Goal: Information Seeking & Learning: Learn about a topic

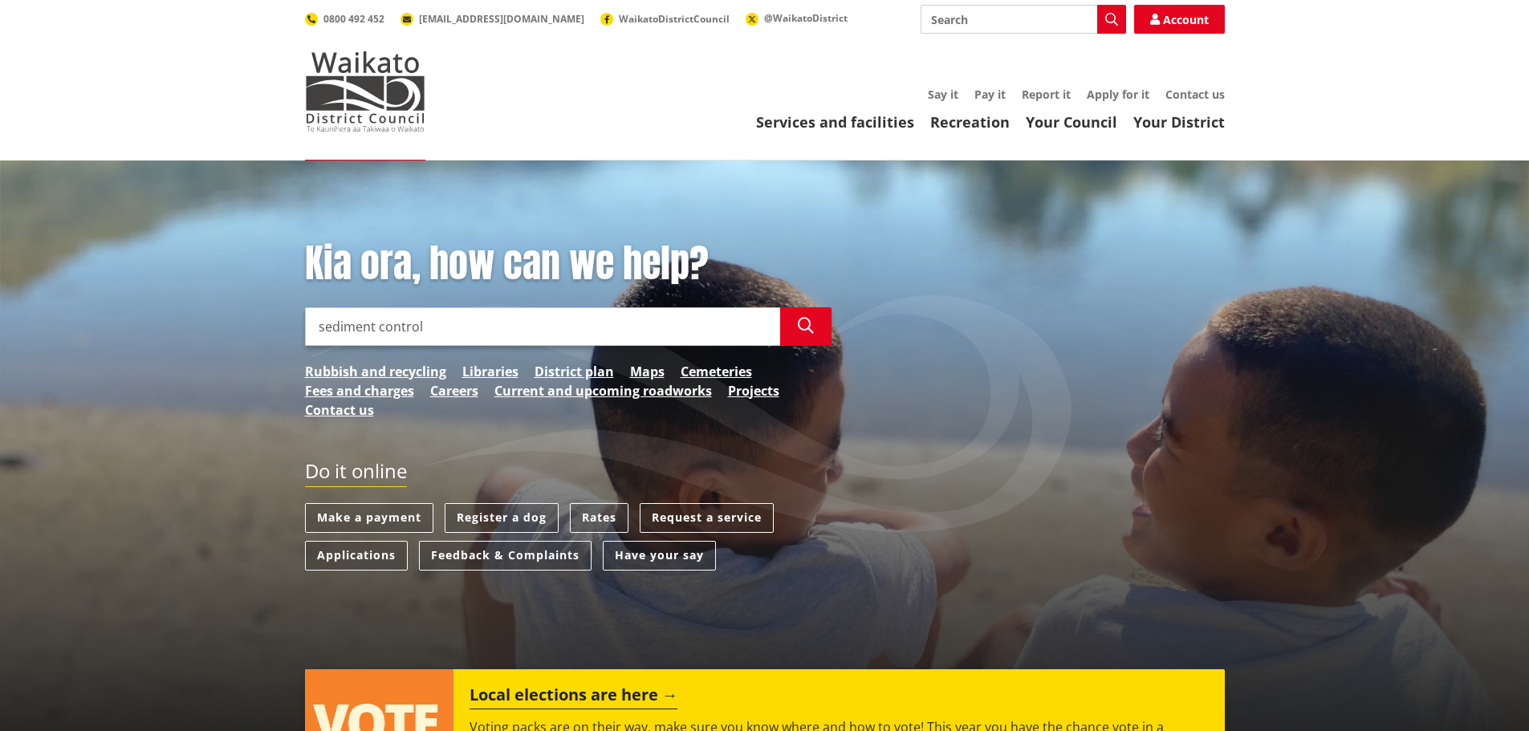
type input "sediment control"
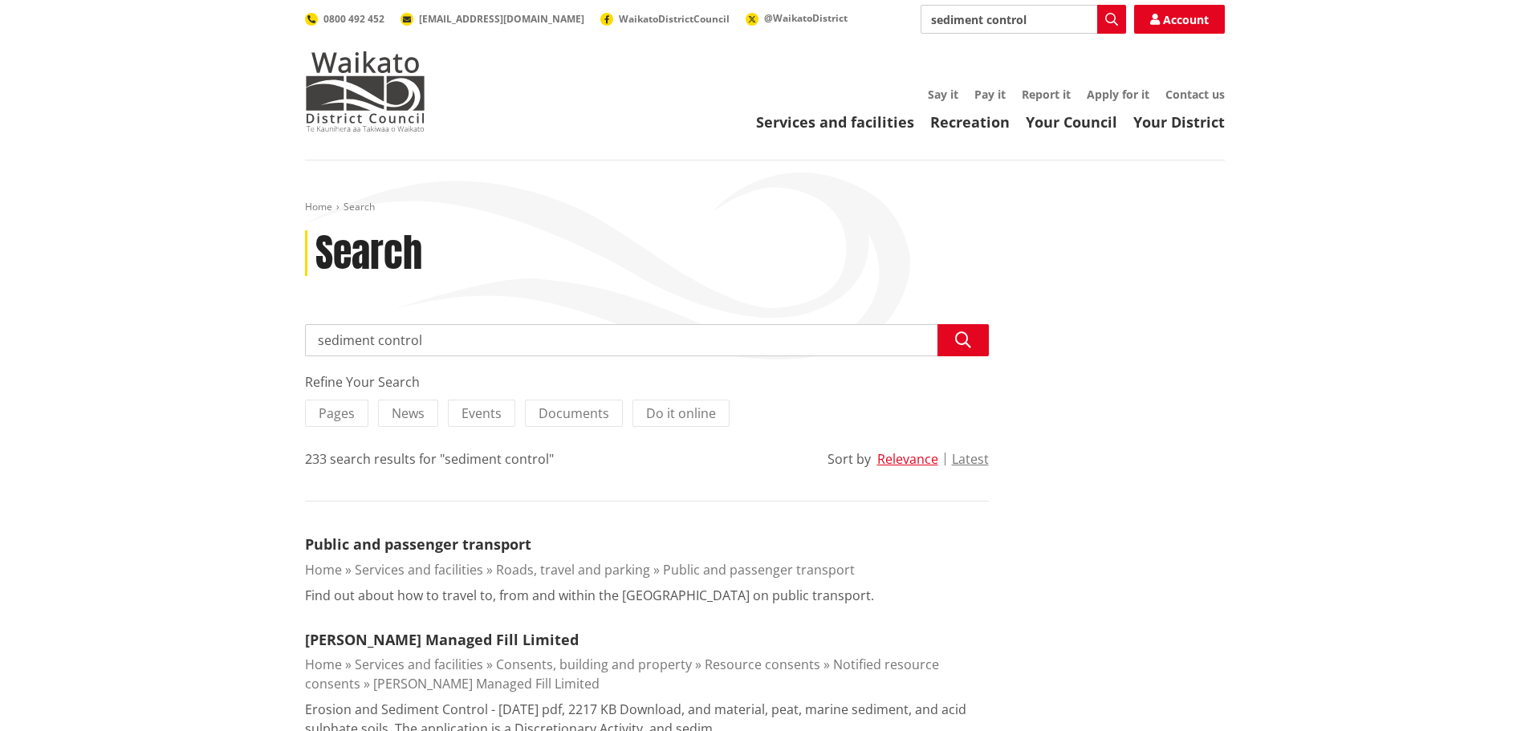
drag, startPoint x: 317, startPoint y: 343, endPoint x: 379, endPoint y: 345, distance: 61.9
click at [317, 343] on input "sediment control" at bounding box center [647, 340] width 684 height 32
type input "earthworks sediment control"
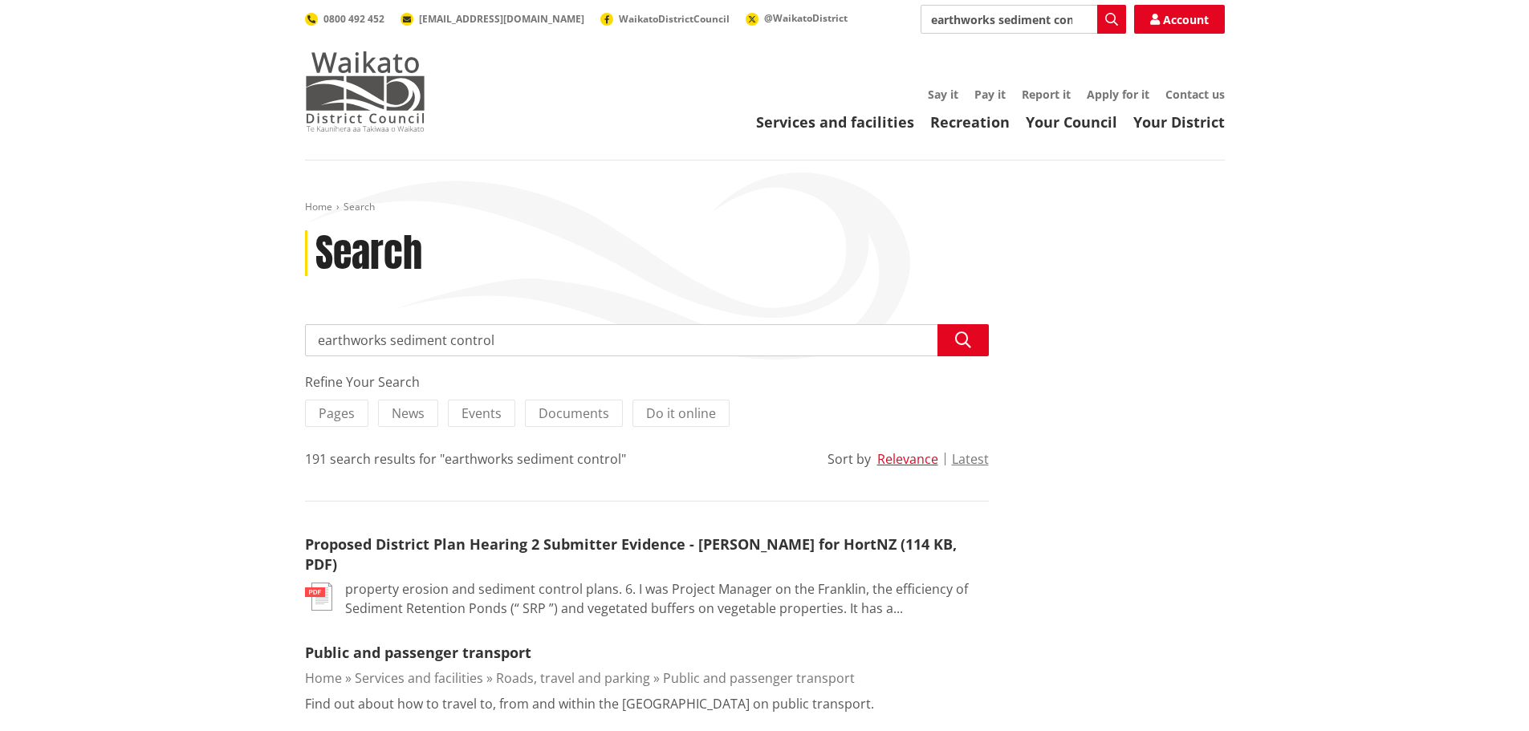
click at [364, 89] on img at bounding box center [365, 91] width 120 height 80
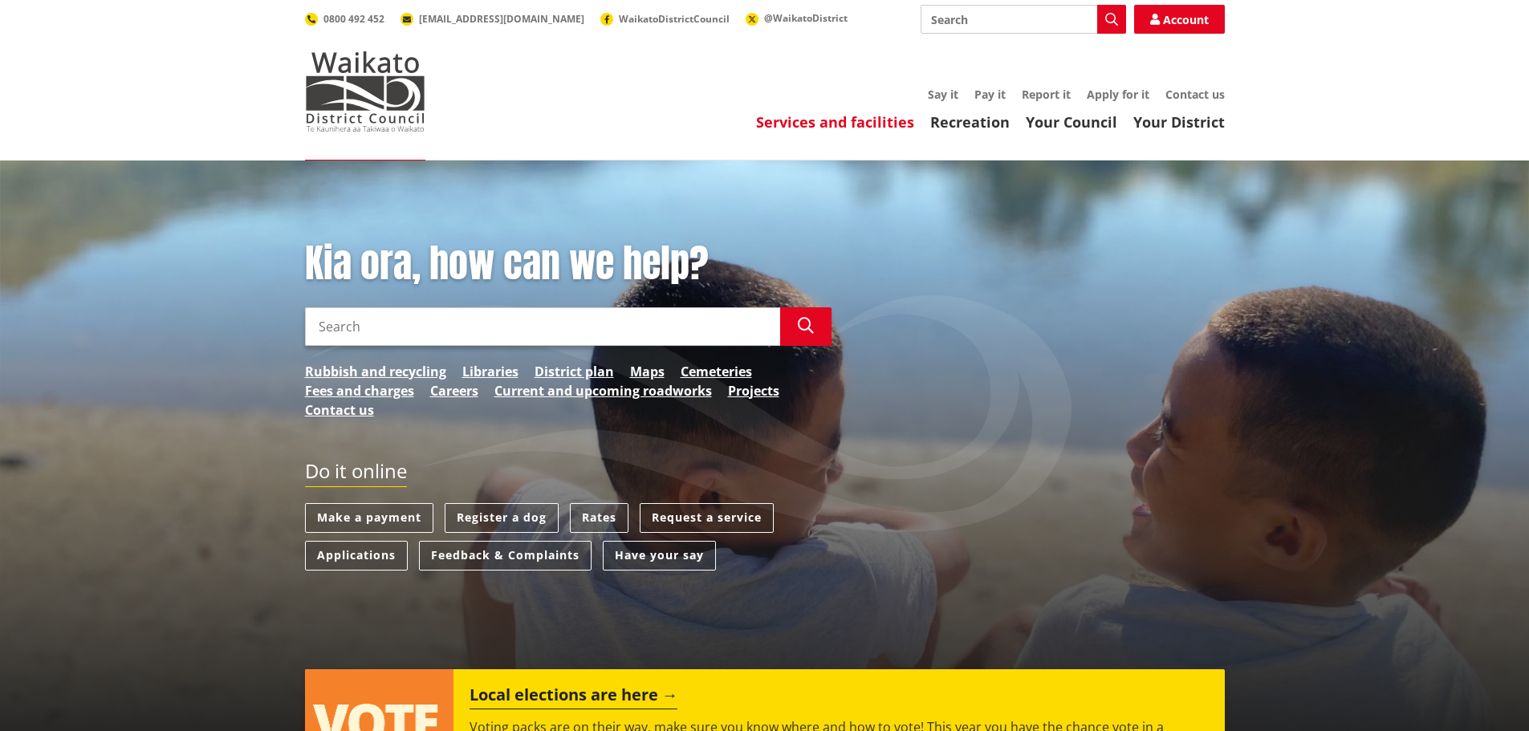
click at [810, 123] on link "Services and facilities" at bounding box center [835, 121] width 158 height 19
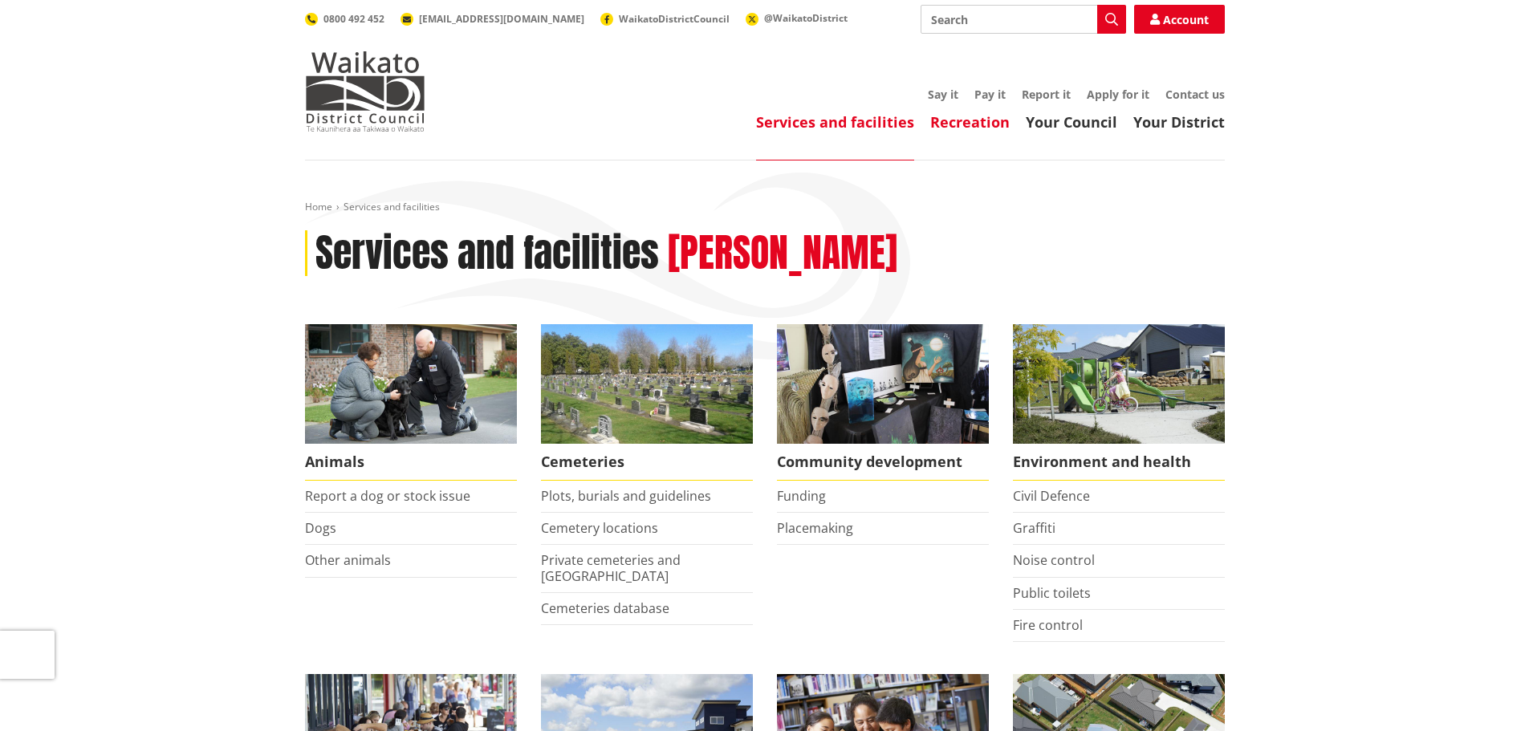
click at [987, 120] on link "Recreation" at bounding box center [970, 121] width 79 height 19
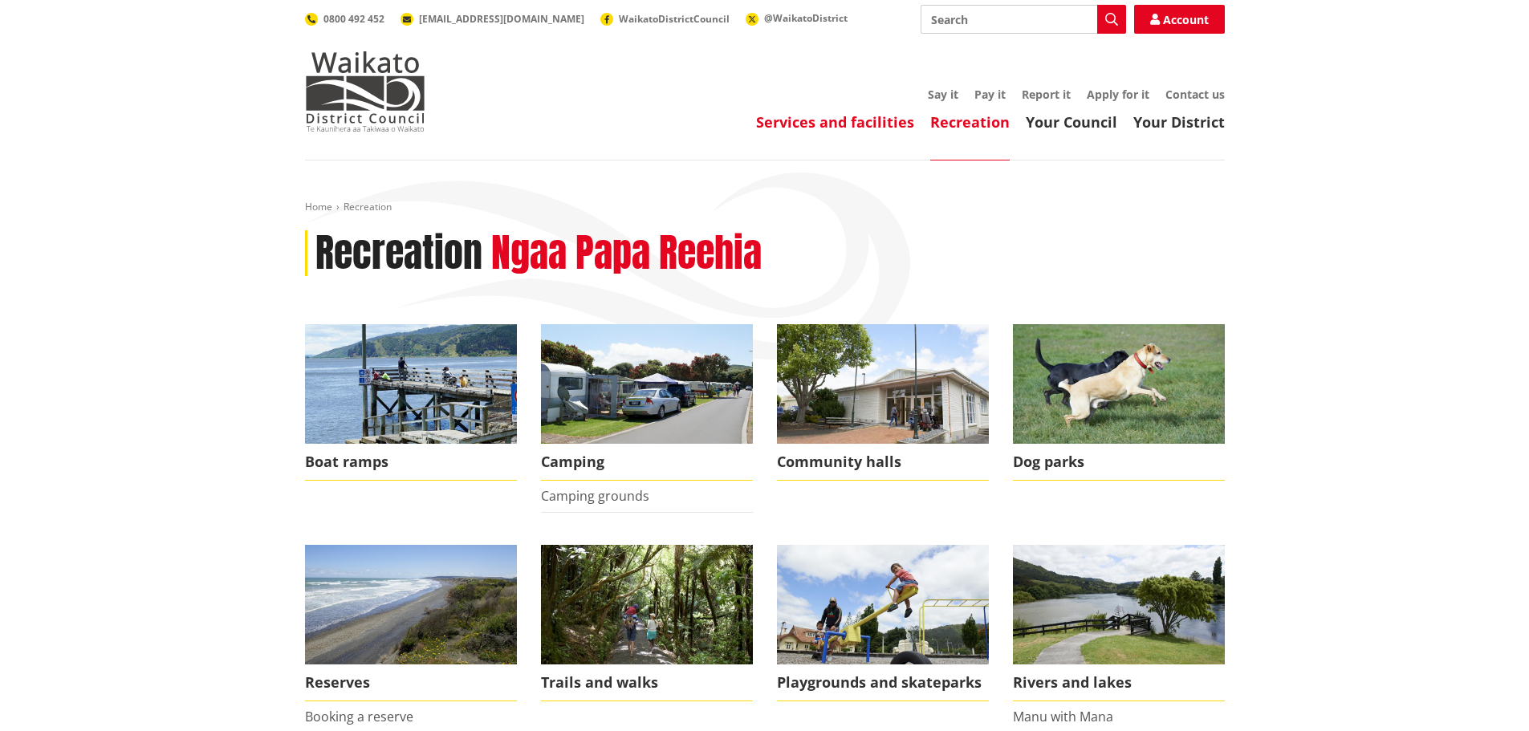
click at [836, 117] on link "Services and facilities" at bounding box center [835, 121] width 158 height 19
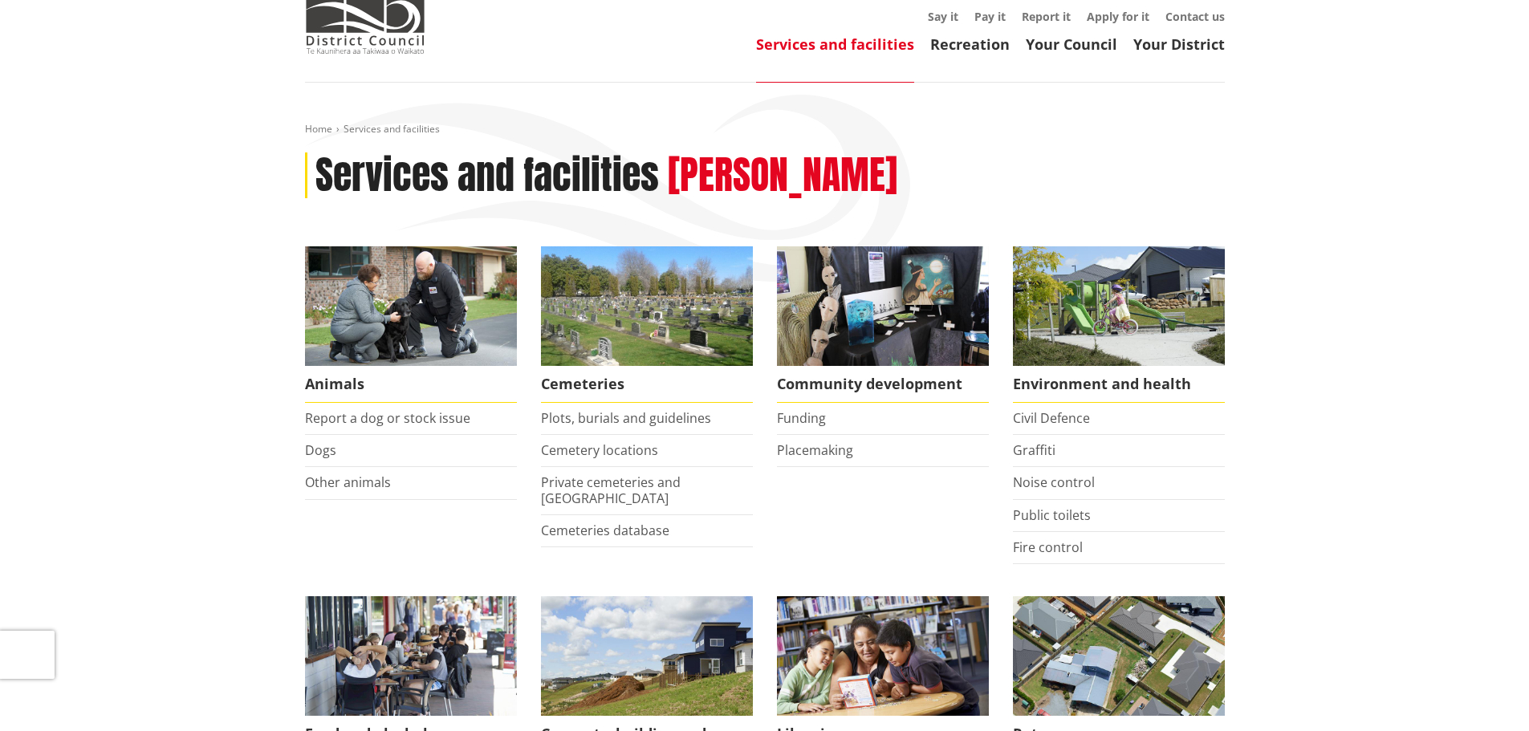
scroll to position [134, 0]
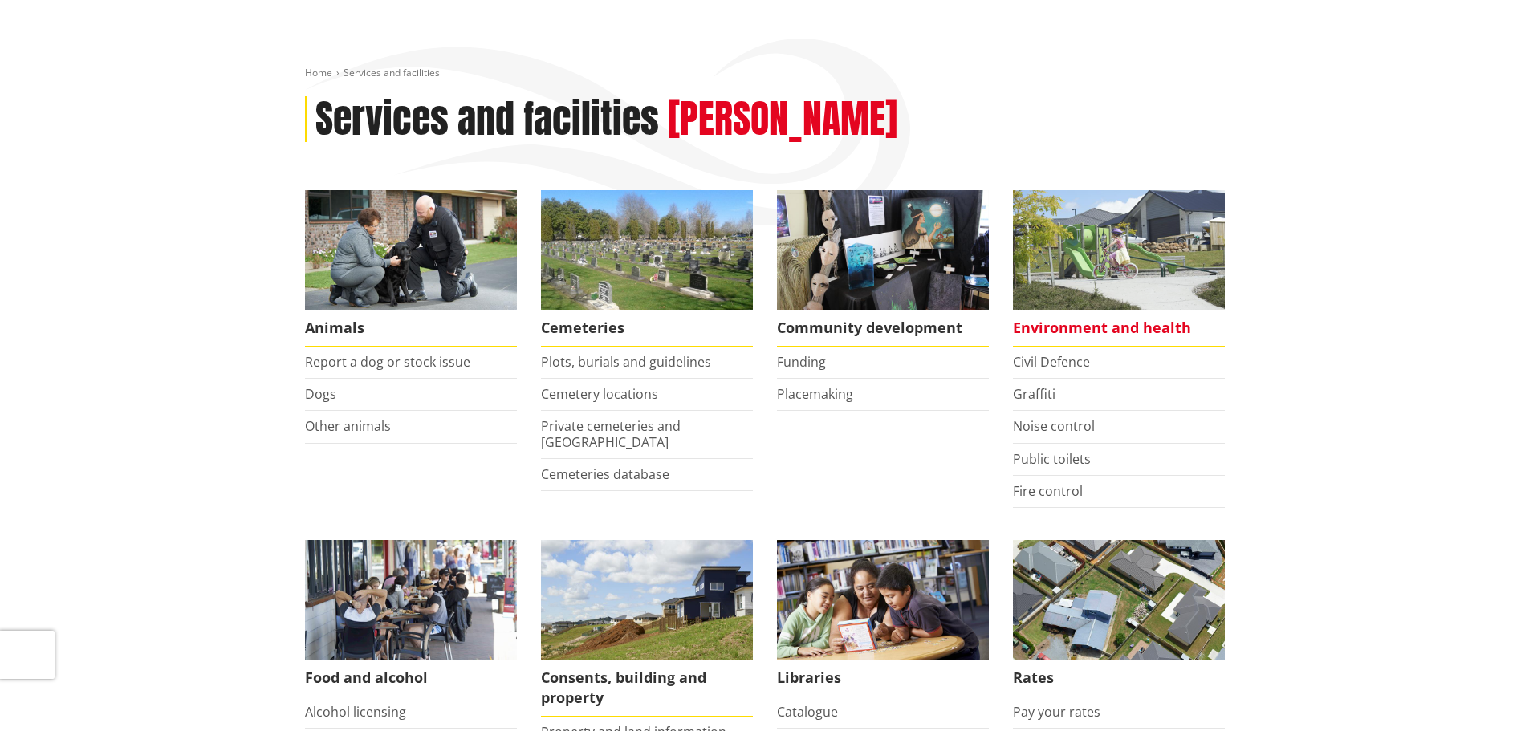
click at [1158, 321] on span "Environment and health" at bounding box center [1119, 328] width 212 height 37
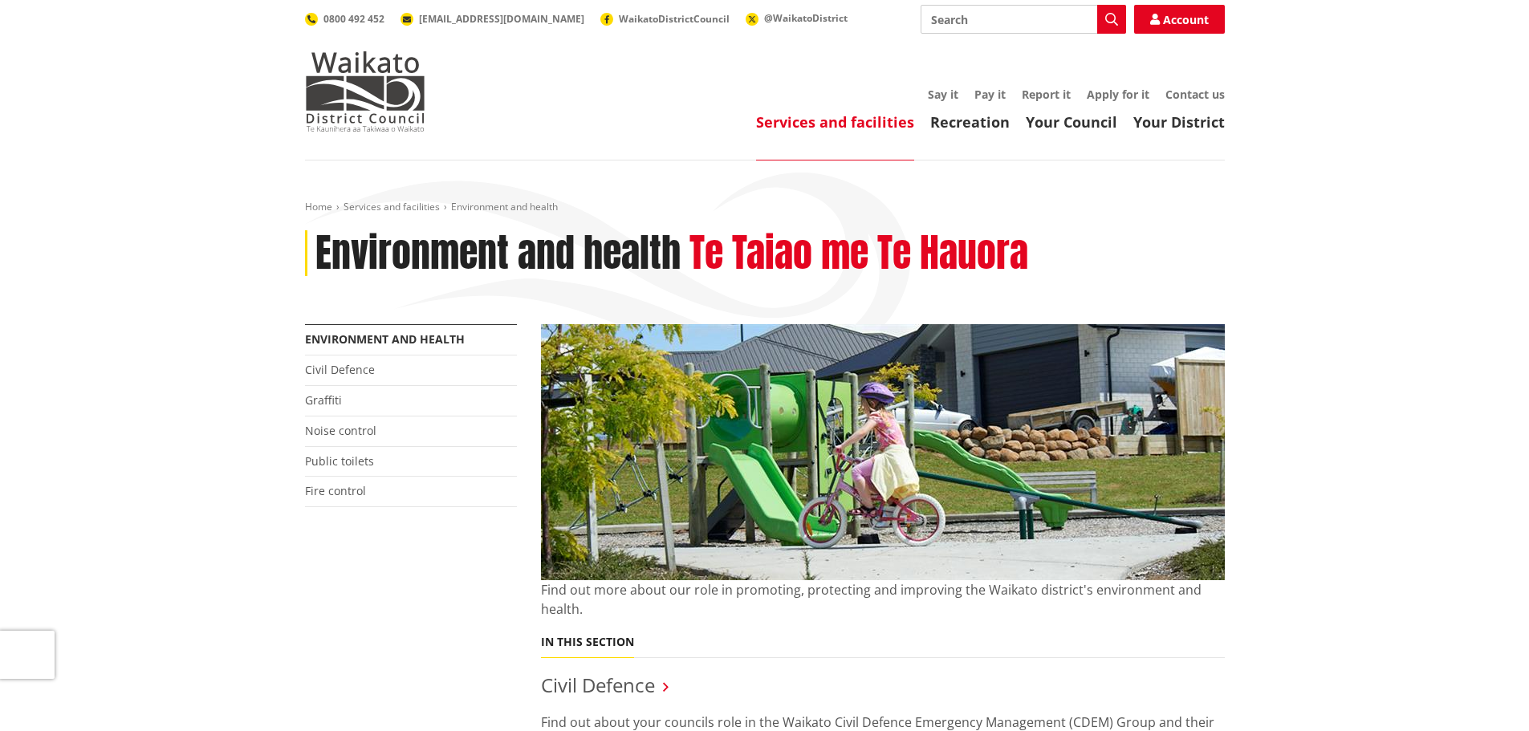
click at [842, 122] on link "Services and facilities" at bounding box center [835, 121] width 158 height 19
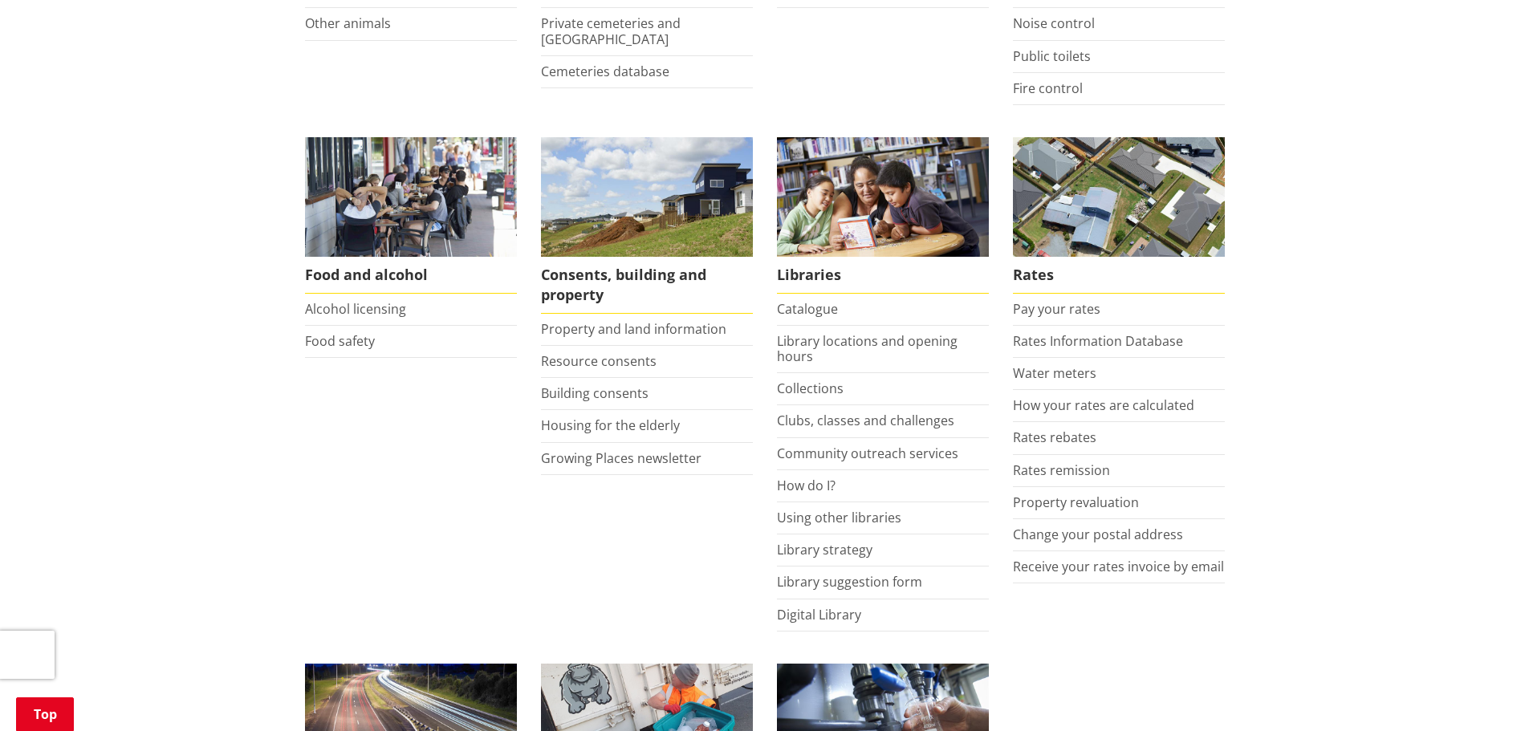
scroll to position [669, 0]
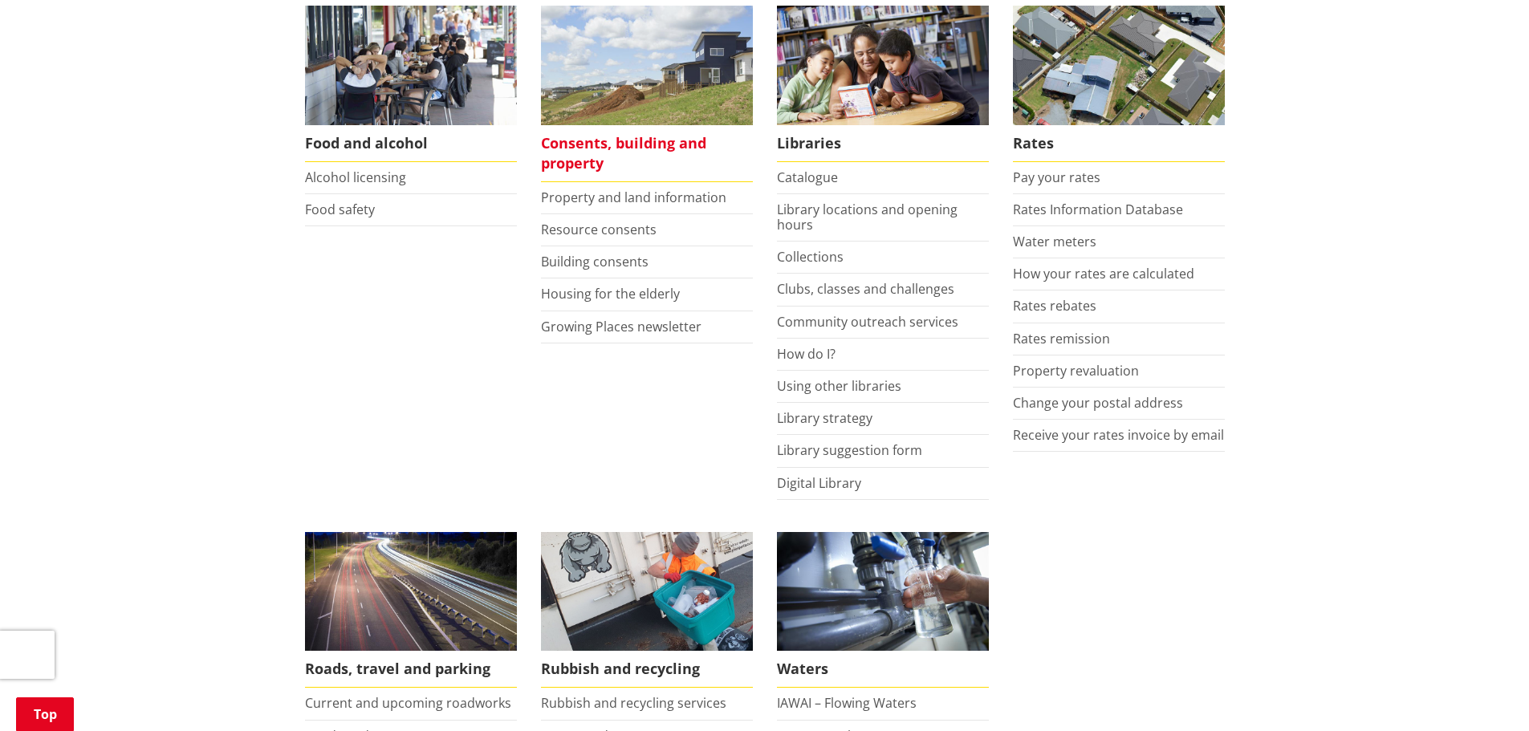
click at [655, 132] on span "Consents, building and property" at bounding box center [647, 153] width 212 height 57
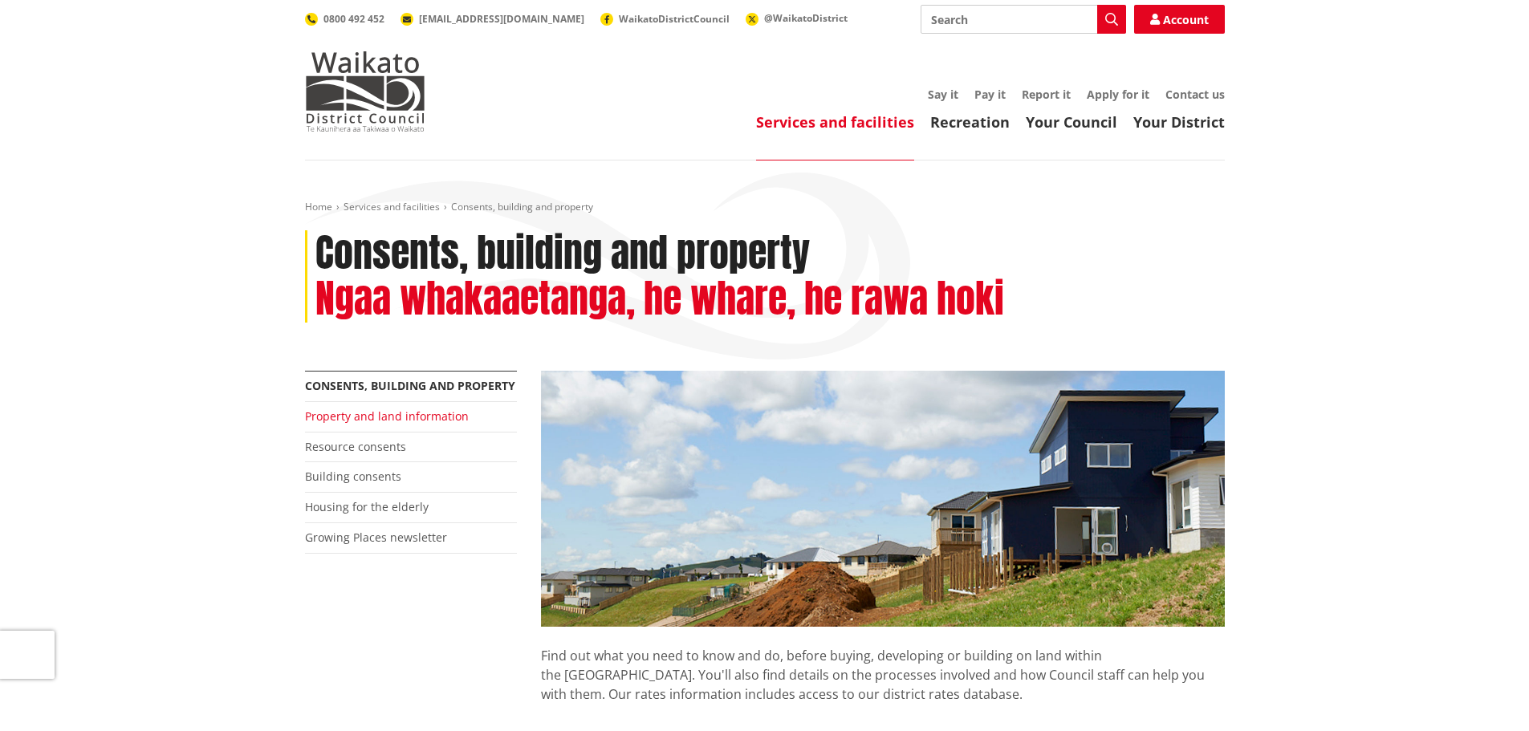
click at [363, 410] on link "Property and land information" at bounding box center [387, 416] width 164 height 15
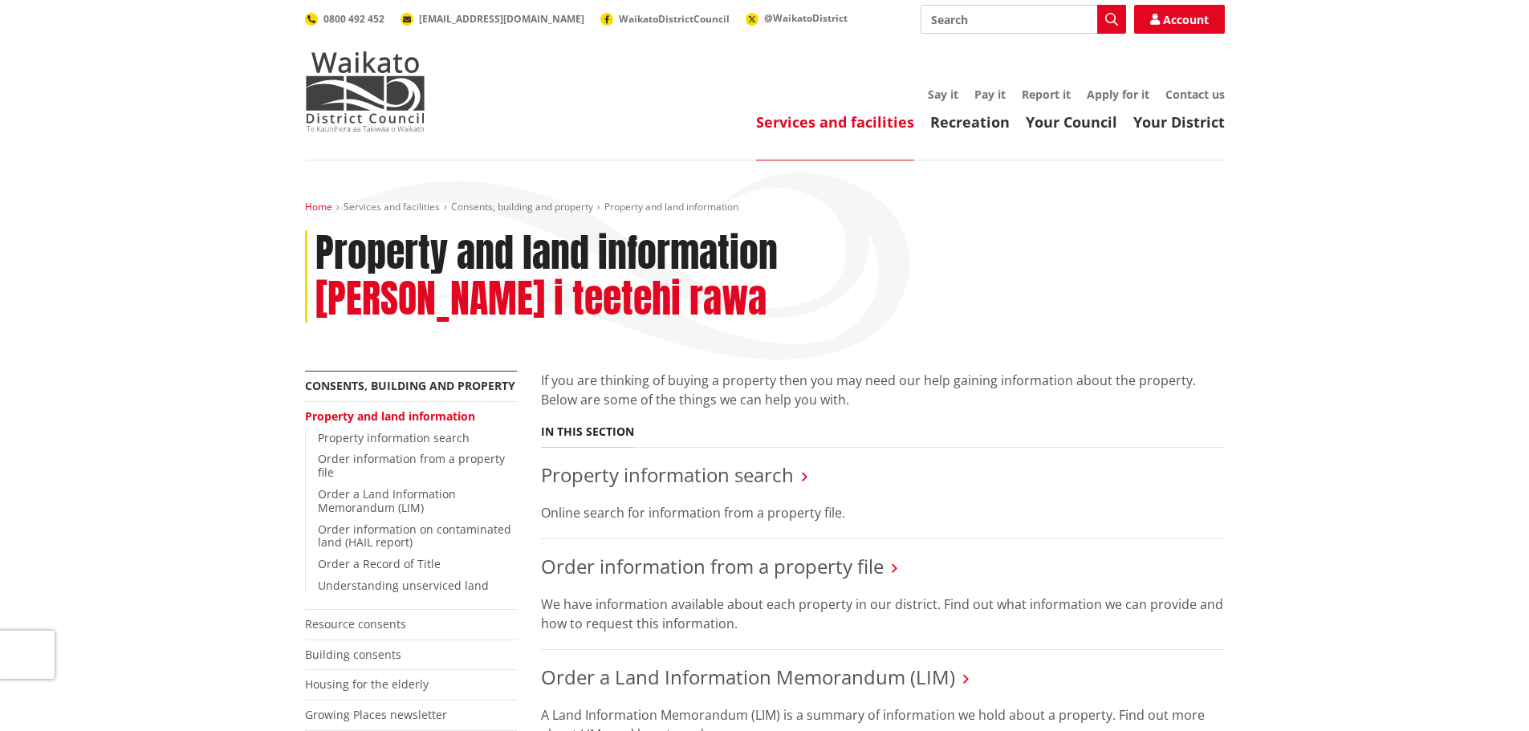
click at [328, 202] on link "Home" at bounding box center [318, 207] width 27 height 14
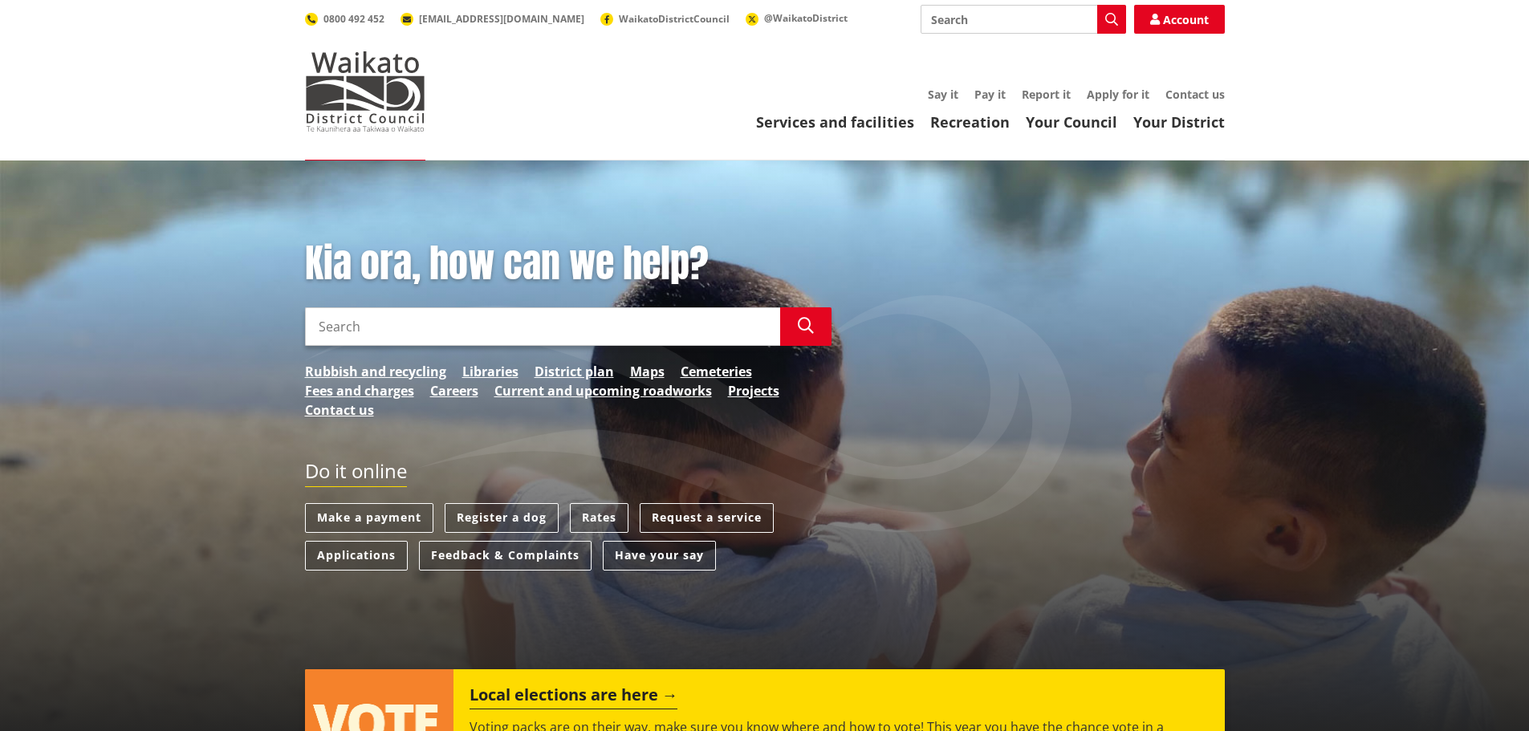
click at [945, 10] on input "Search" at bounding box center [1024, 19] width 206 height 29
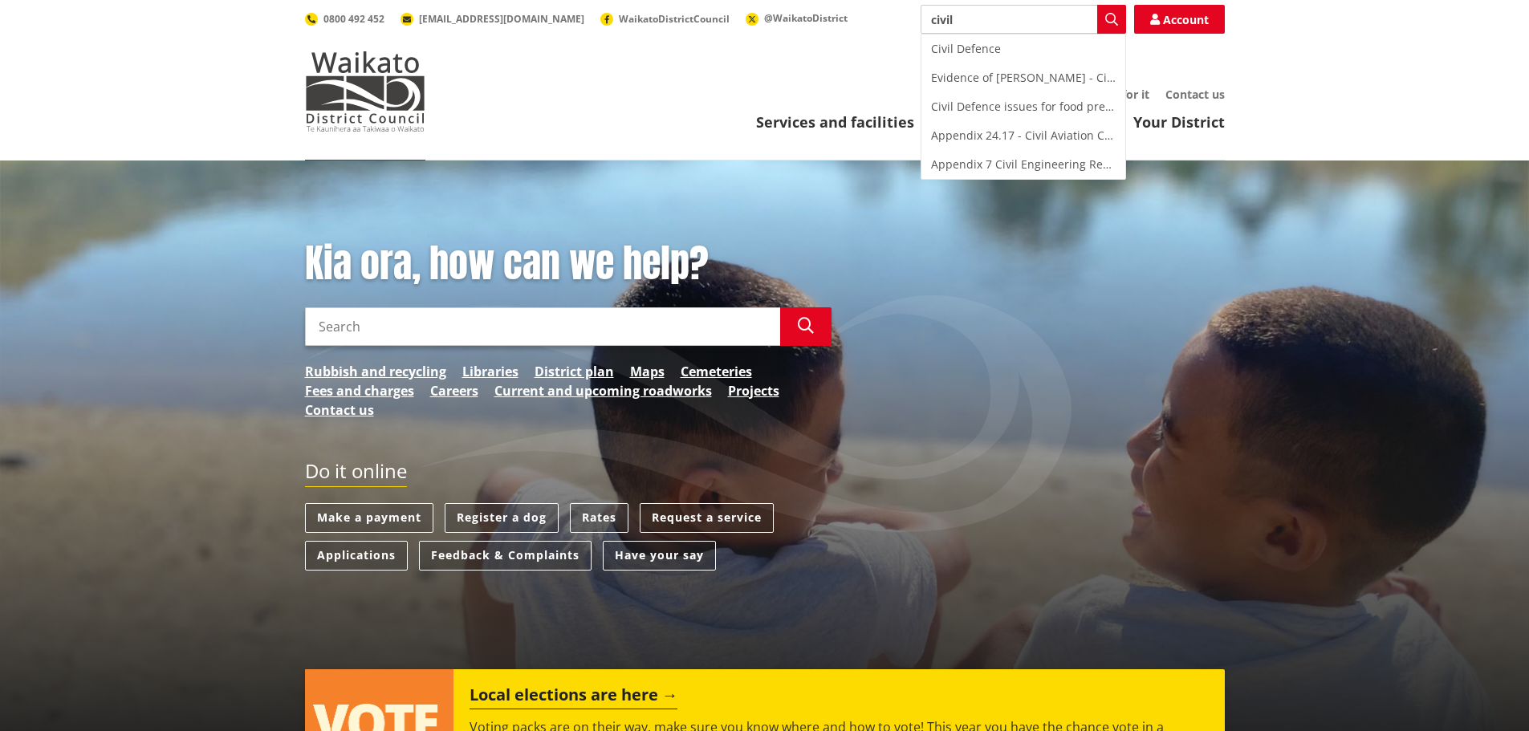
type input "civil"
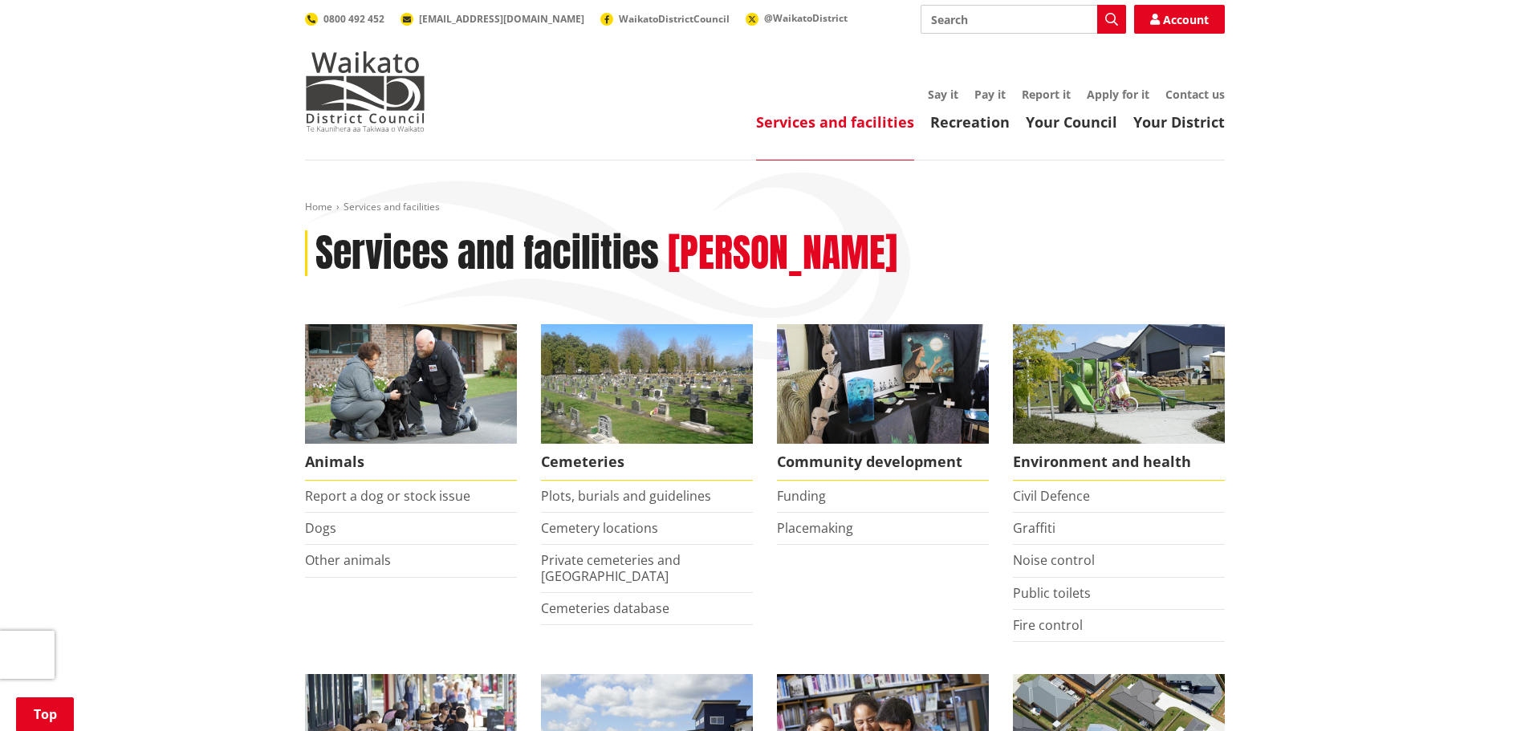
scroll to position [669, 0]
